Goal: Transaction & Acquisition: Purchase product/service

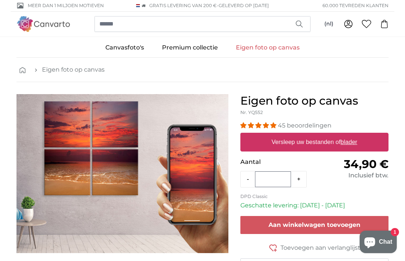
click at [359, 148] on label "Versleep uw bestanden of blader" at bounding box center [314, 142] width 92 height 15
click at [359, 135] on input "Versleep uw bestanden of blader" at bounding box center [314, 134] width 148 height 2
click at [356, 144] on u "blader" at bounding box center [348, 142] width 16 height 6
click at [356, 135] on input "Versleep uw bestanden of blader" at bounding box center [314, 134] width 148 height 2
click at [28, 70] on span "breadcrumbs" at bounding box center [24, 69] width 10 height 7
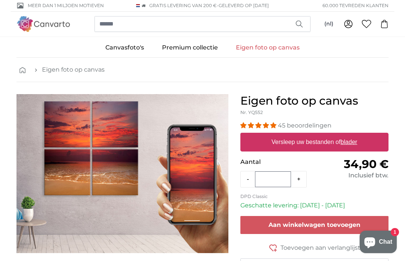
click at [199, 52] on link "Premium collectie" at bounding box center [190, 47] width 74 height 19
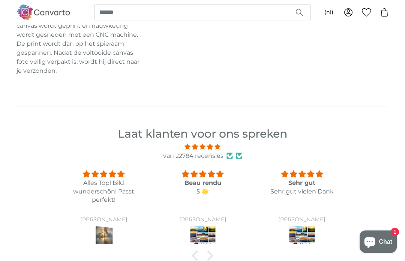
scroll to position [625, 0]
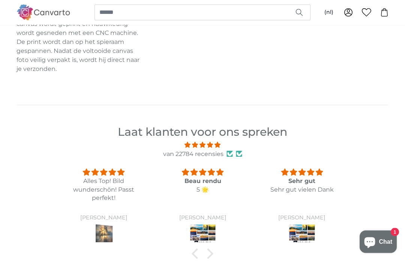
click at [312, 233] on img at bounding box center [302, 234] width 28 height 21
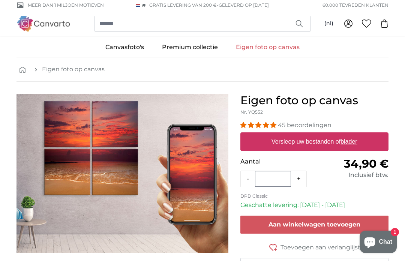
scroll to position [2, 0]
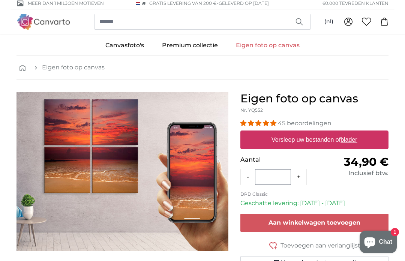
click at [357, 140] on u "blader" at bounding box center [348, 139] width 16 height 6
click at [358, 133] on input "Versleep uw bestanden of blader" at bounding box center [314, 131] width 148 height 2
type input "**********"
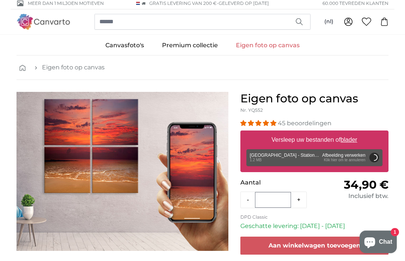
click at [134, 49] on link "Canvasfoto's" at bounding box center [124, 45] width 57 height 19
